Goal: Task Accomplishment & Management: Manage account settings

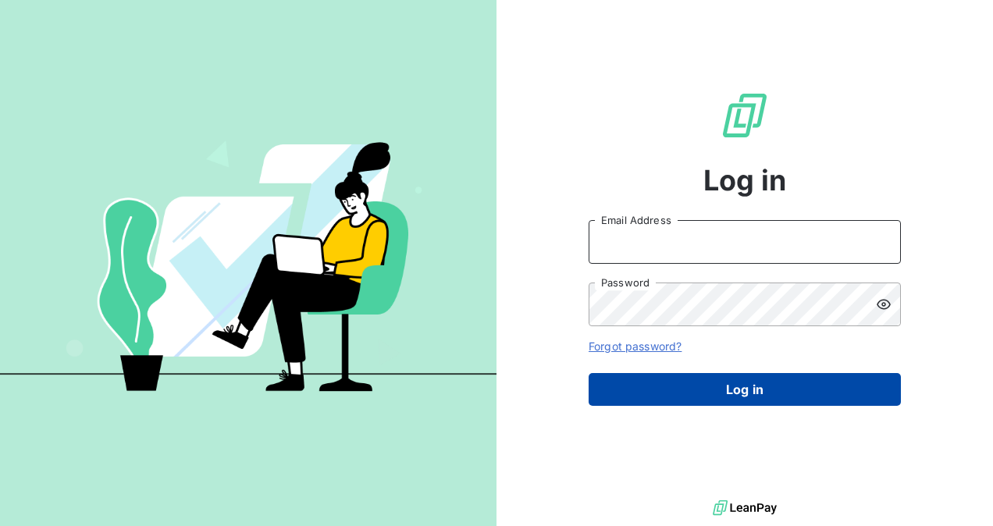
type input "[EMAIL_ADDRESS][DOMAIN_NAME]"
click at [731, 381] on button "Log in" at bounding box center [745, 389] width 312 height 33
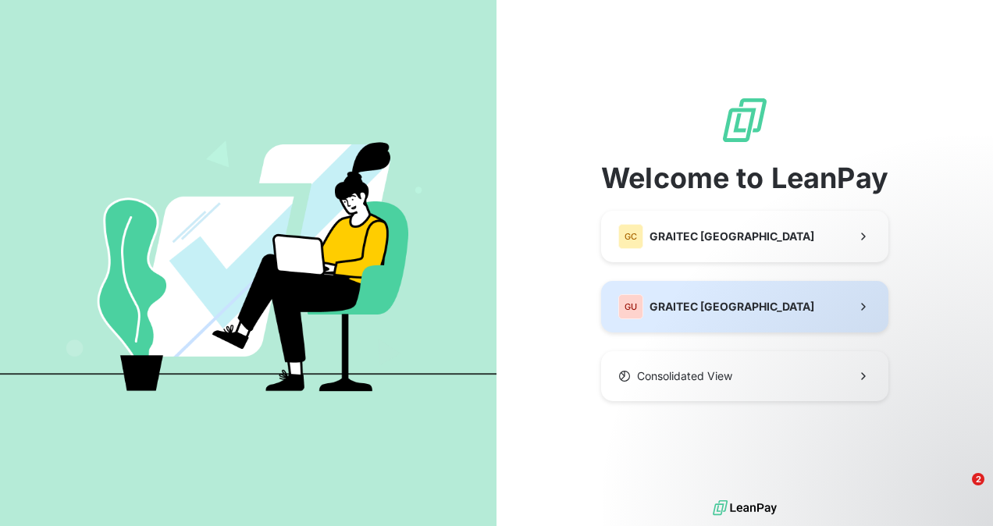
click at [731, 300] on button "GU GRAITEC [GEOGRAPHIC_DATA]" at bounding box center [744, 307] width 287 height 52
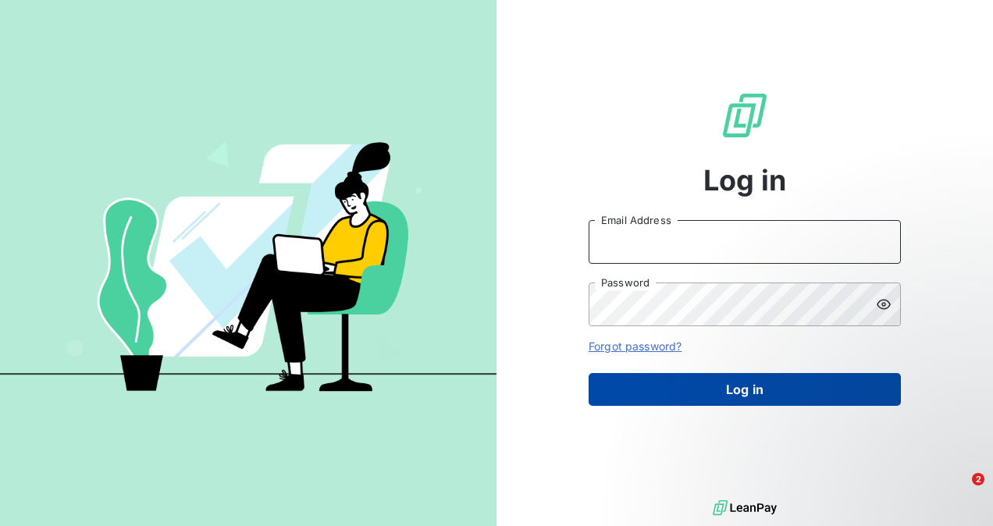
type input "[EMAIL_ADDRESS][DOMAIN_NAME]"
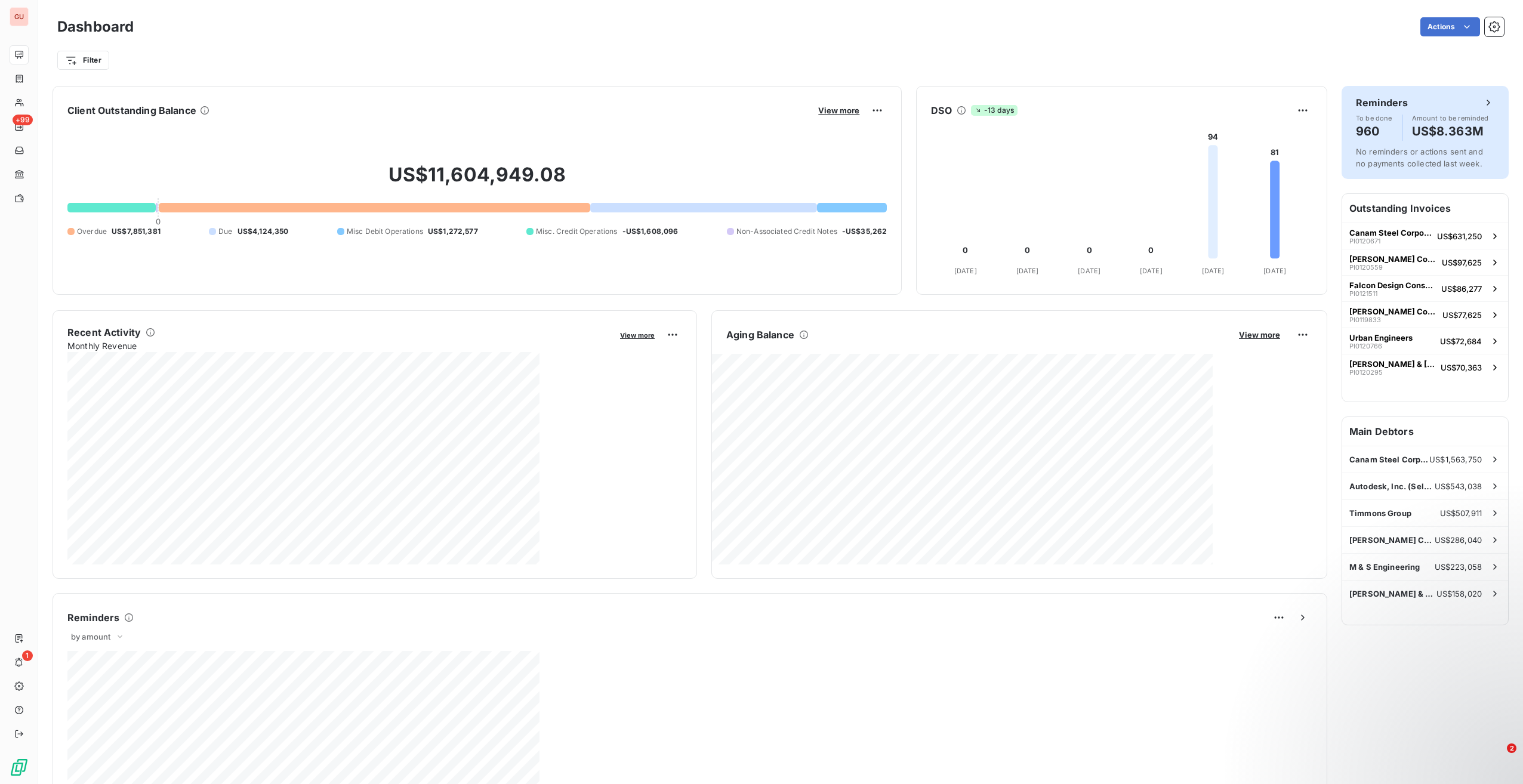
click at [758, 99] on h6 "Reminders" at bounding box center [1382, 102] width 52 height 15
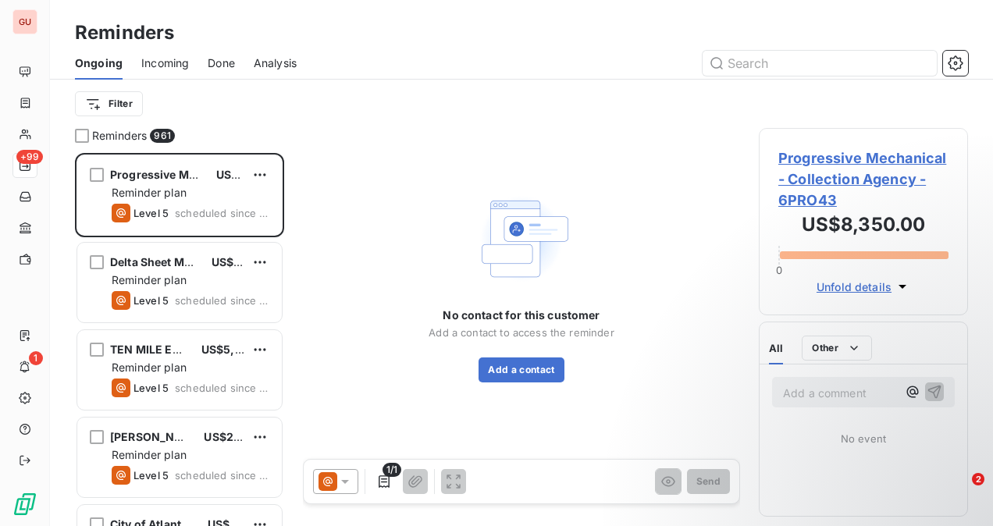
scroll to position [361, 197]
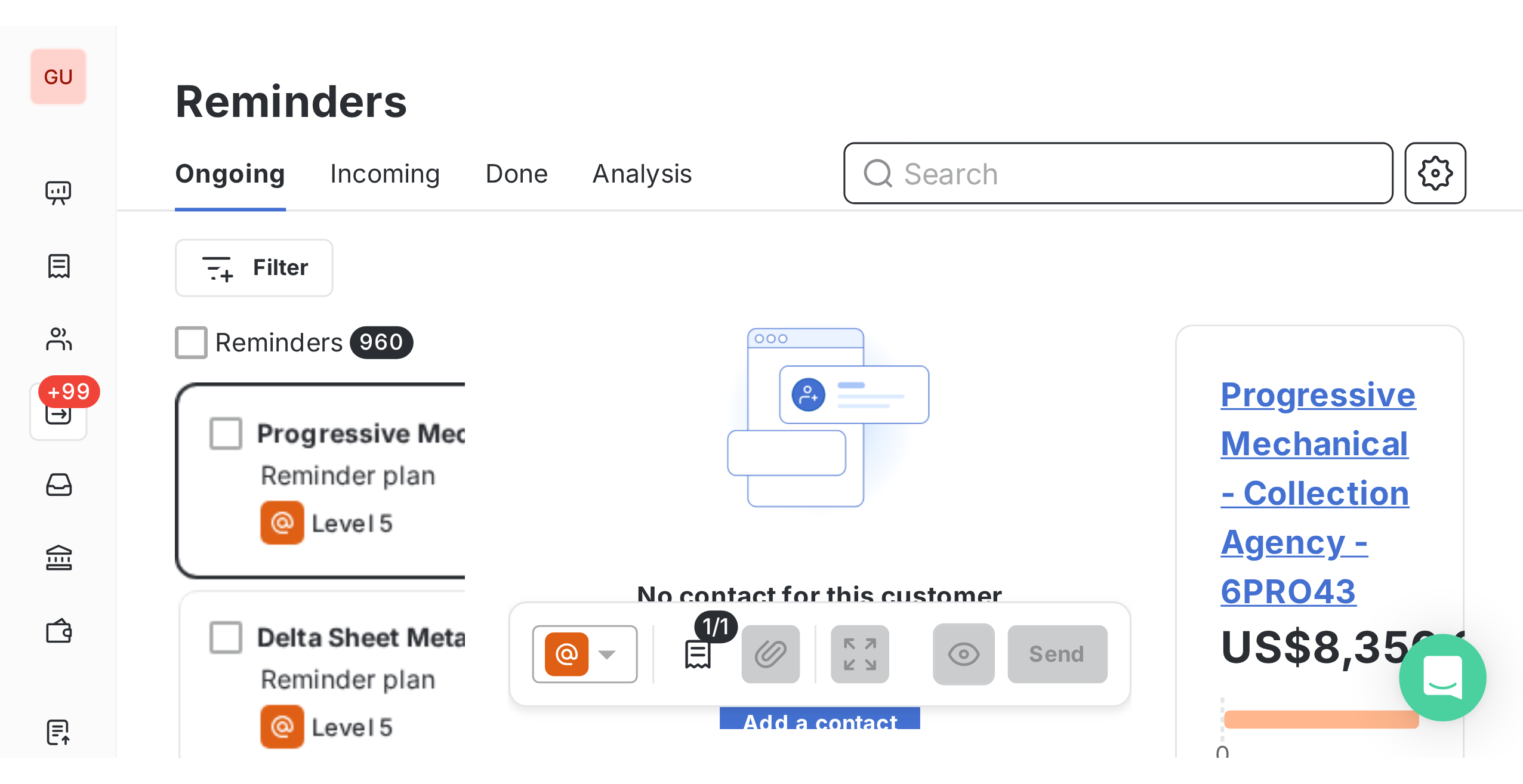
scroll to position [657, 342]
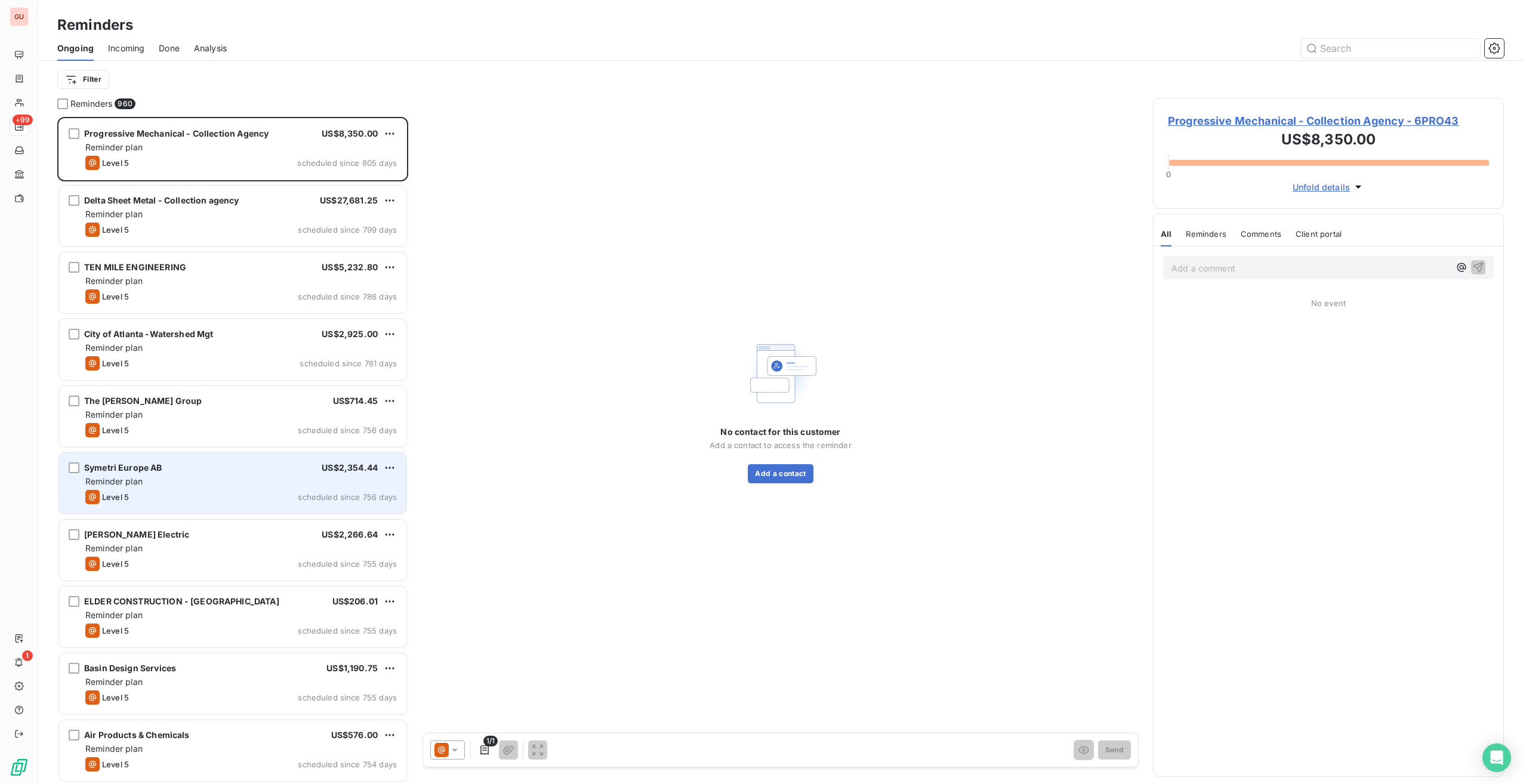
click at [170, 401] on div "Symetri Europe AB US$2,354.44" at bounding box center [242, 468] width 312 height 11
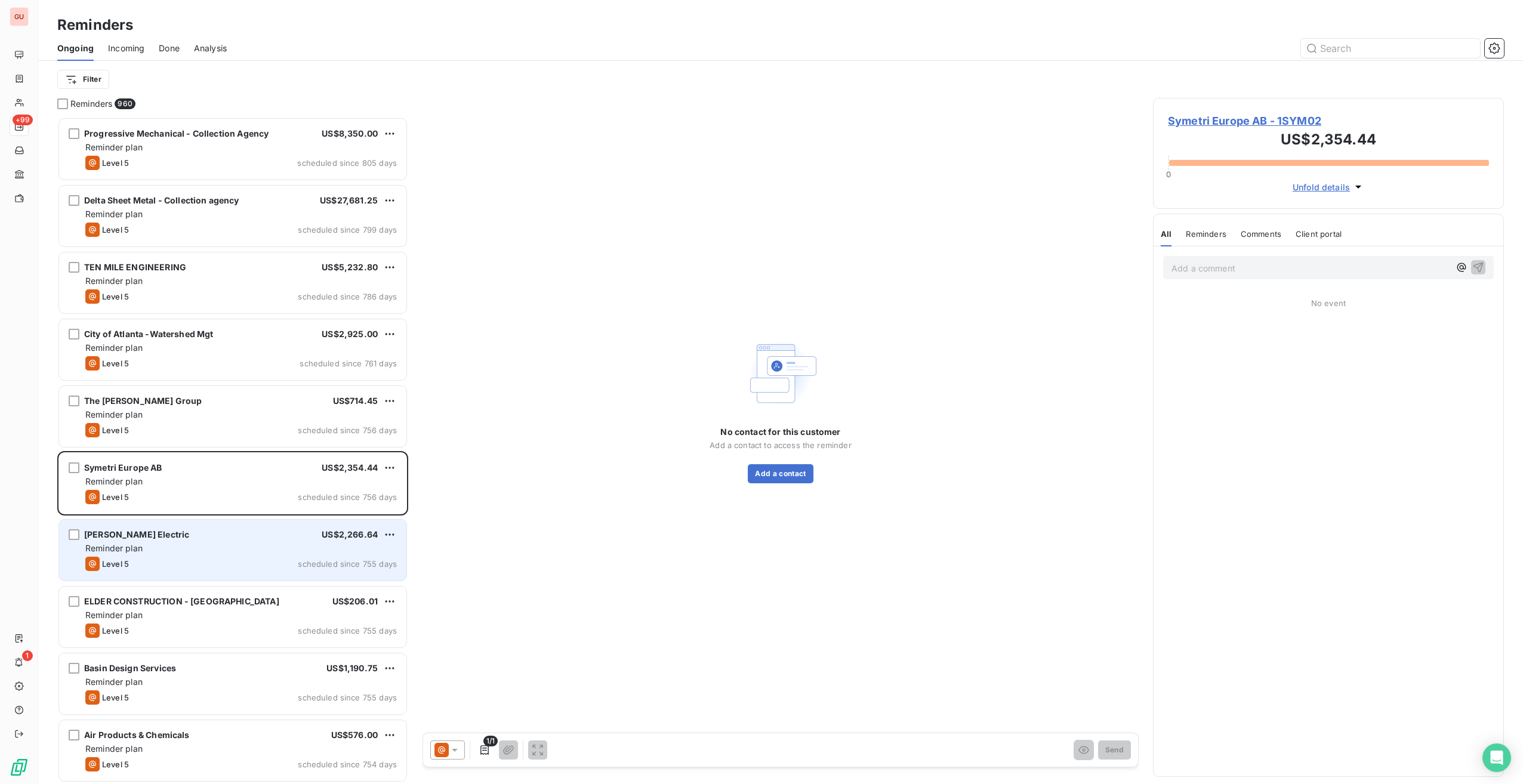
click at [213, 401] on div "Level 5 scheduled since 755 days" at bounding box center [242, 563] width 312 height 15
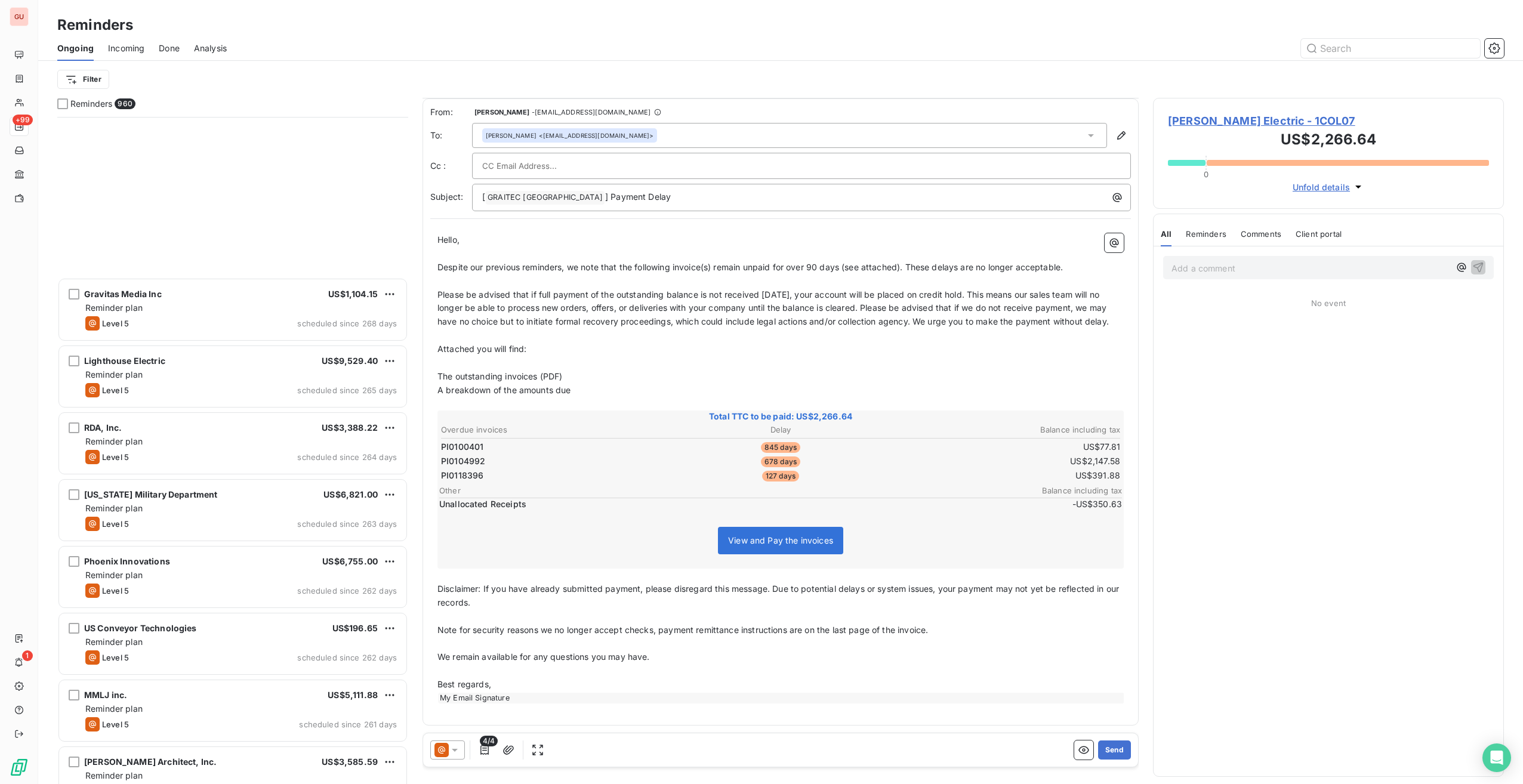
scroll to position [24459, 0]
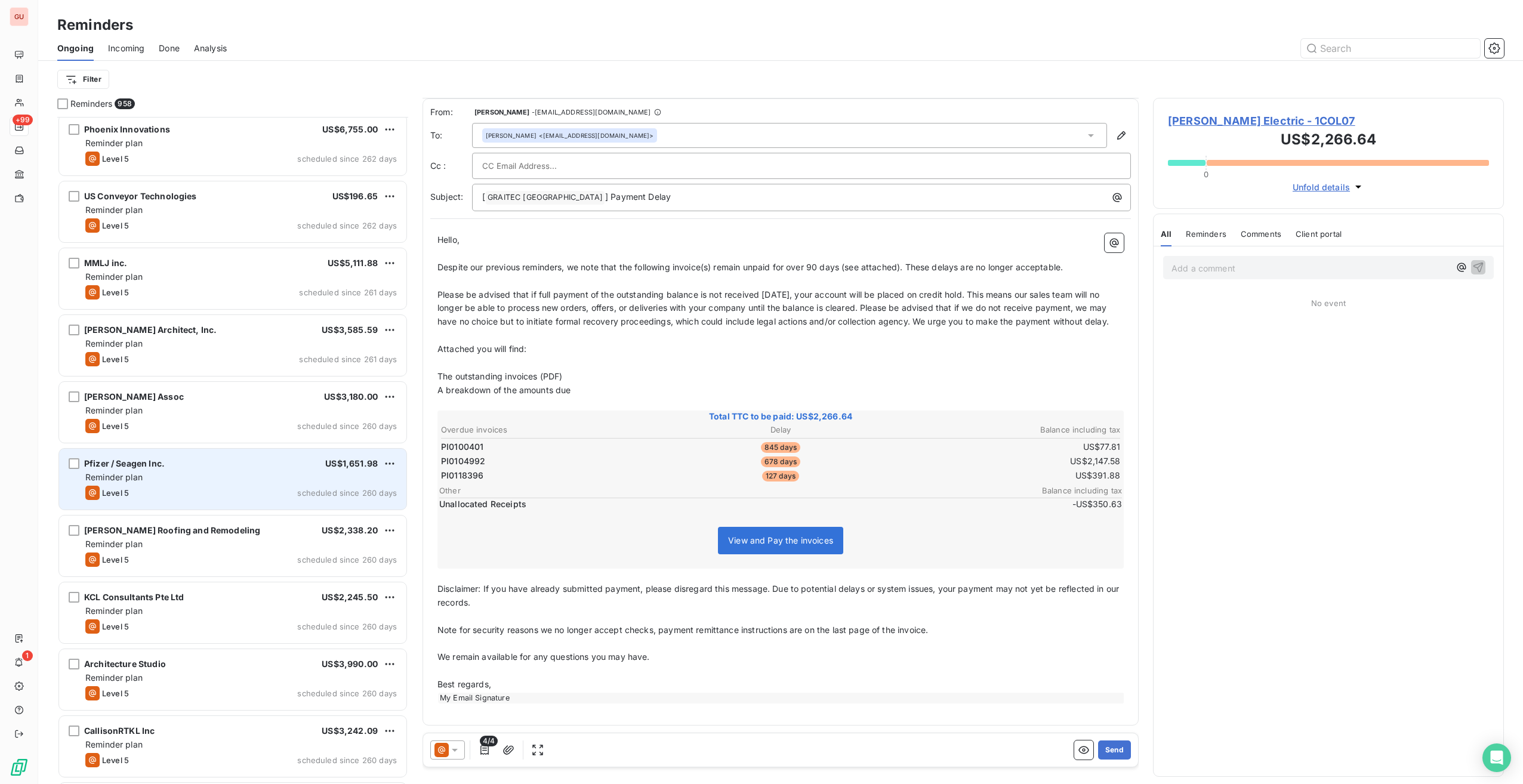
drag, startPoint x: 238, startPoint y: 474, endPoint x: 339, endPoint y: 466, distance: 101.3
click at [238, 401] on div "Reminder plan" at bounding box center [242, 478] width 312 height 12
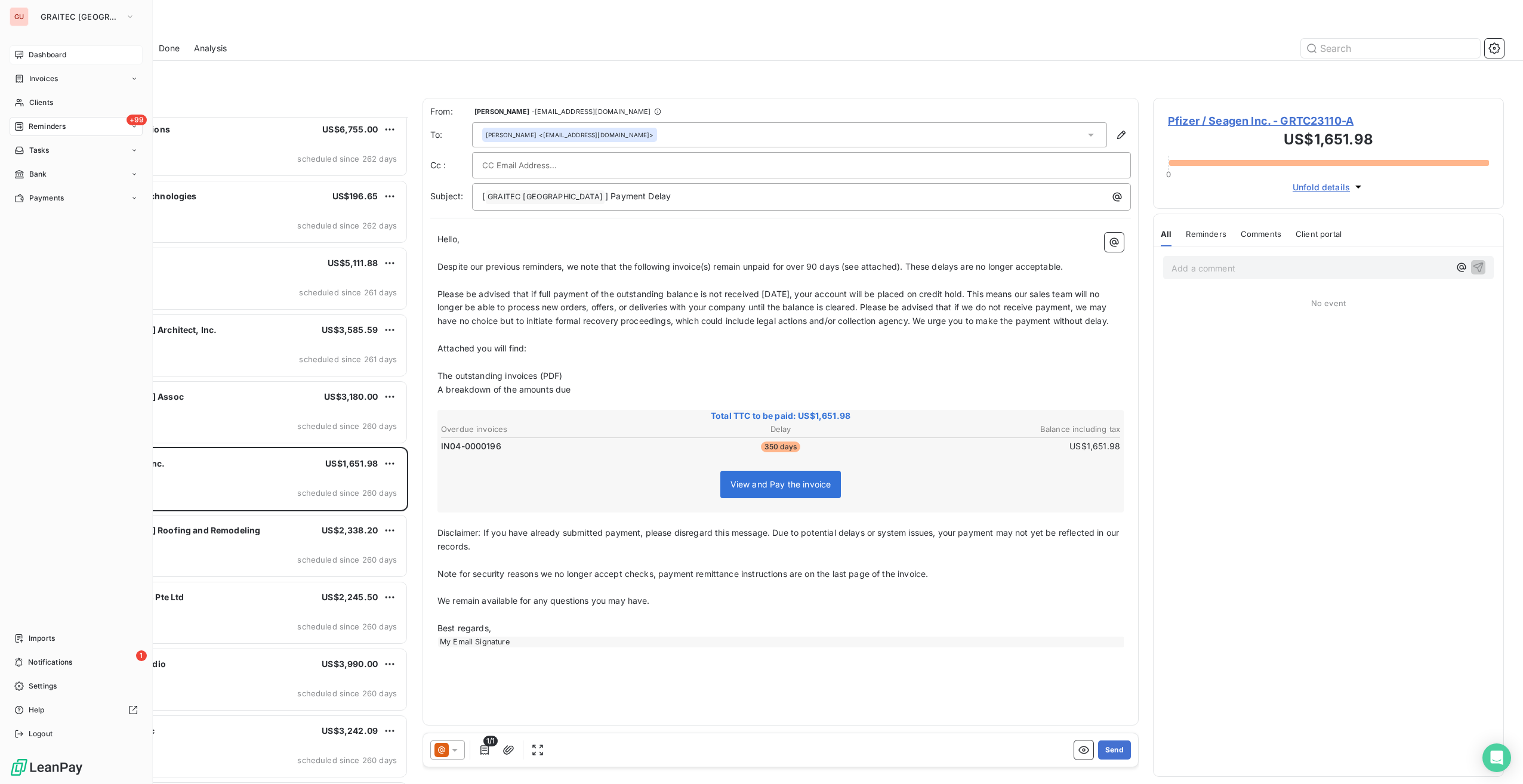
click at [38, 50] on span "Dashboard" at bounding box center [47, 55] width 37 height 11
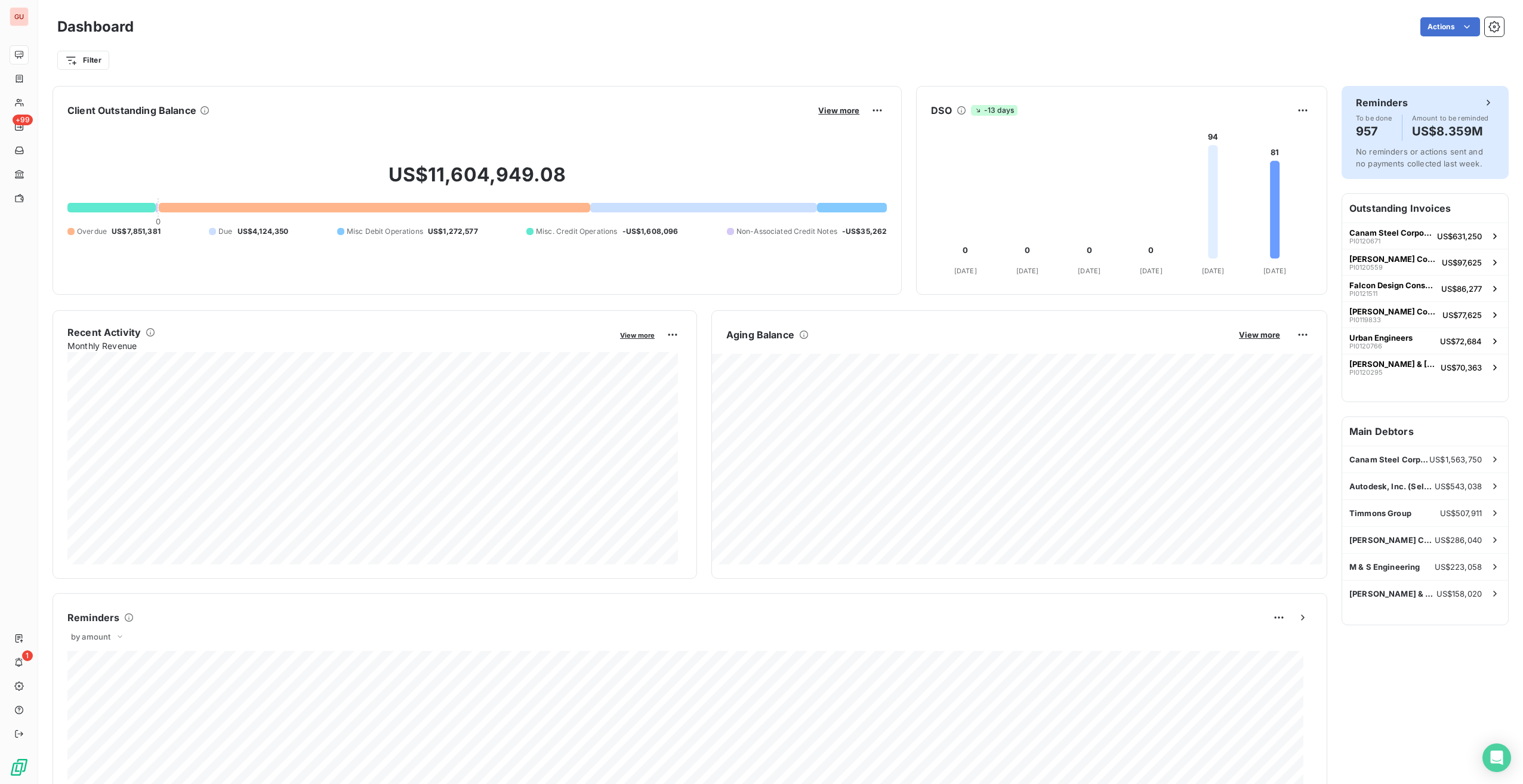
click at [758, 106] on h6 "Reminders" at bounding box center [1382, 102] width 52 height 15
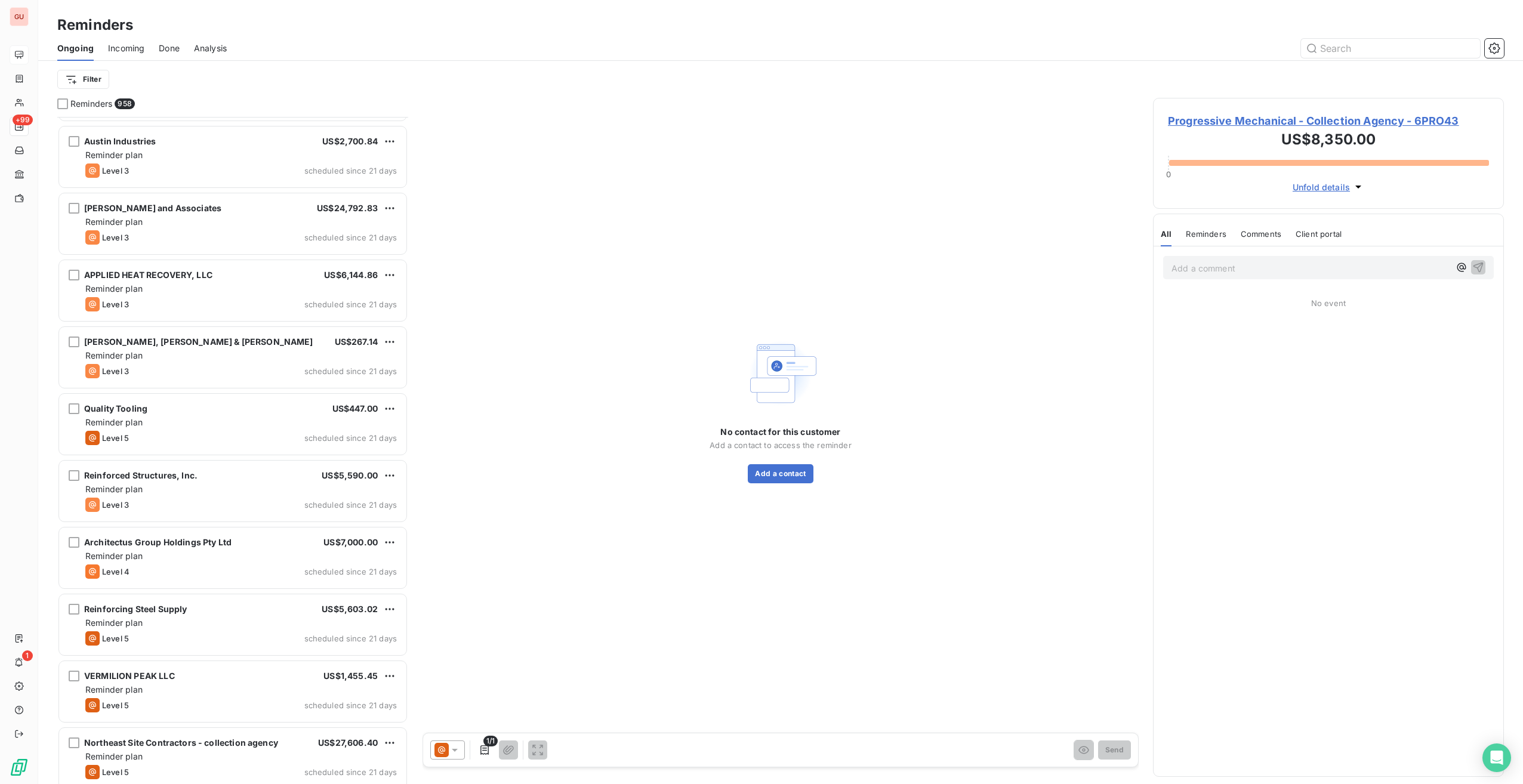
scroll to position [50648, 0]
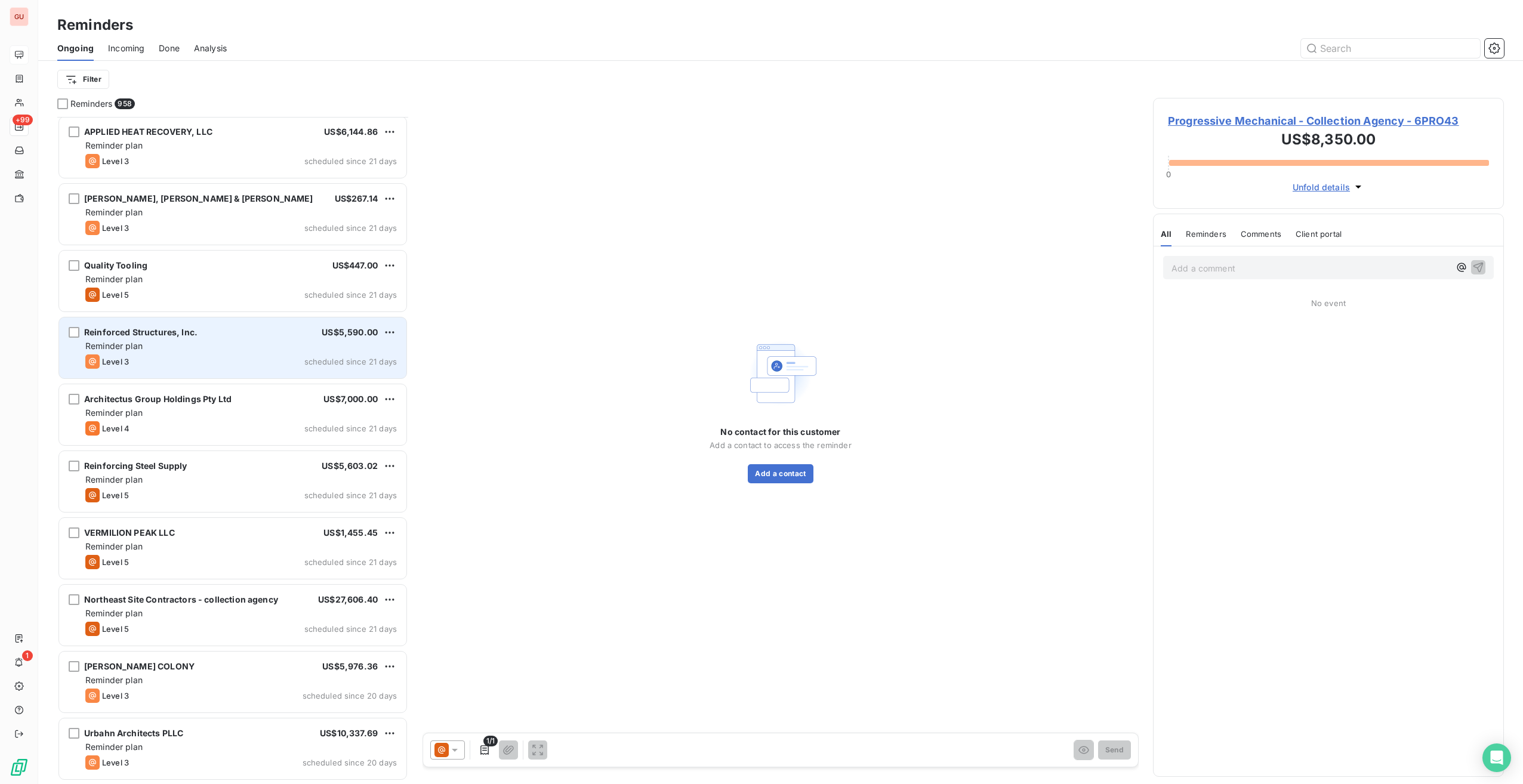
click at [181, 355] on div "Level 3 scheduled since 21 days" at bounding box center [242, 361] width 312 height 15
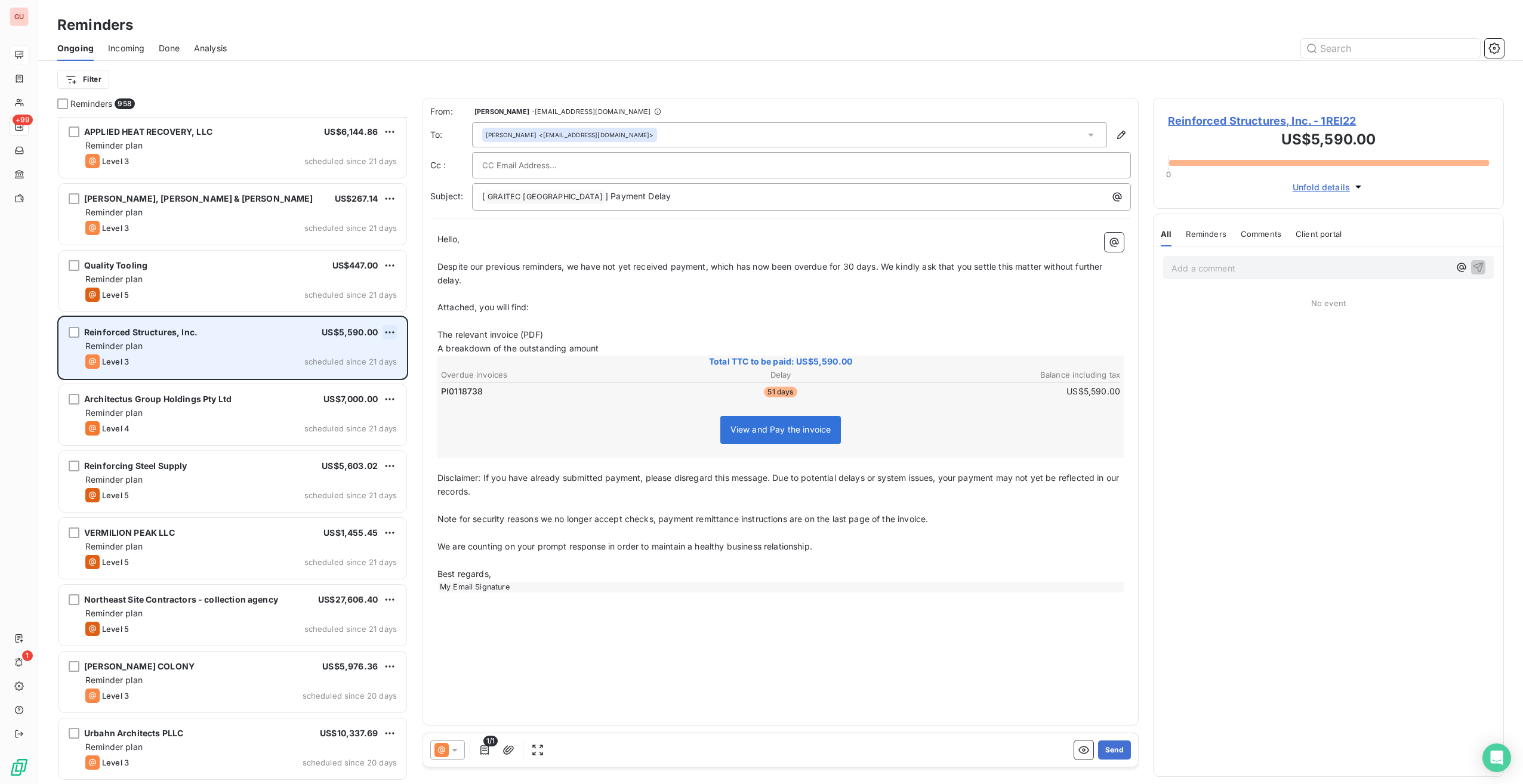
click at [391, 328] on html "GU +99 1 Reminders Ongoing Incoming Done Analysis Filter Reminders 958 [PERSON_…" at bounding box center [762, 392] width 1523 height 784
